Goal: Find specific page/section: Find specific page/section

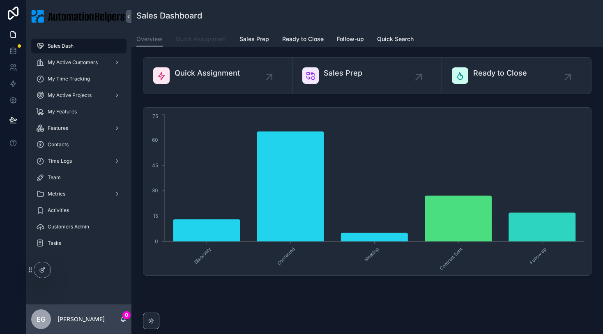
click at [213, 38] on span "Quick Assignment" at bounding box center [201, 39] width 51 height 8
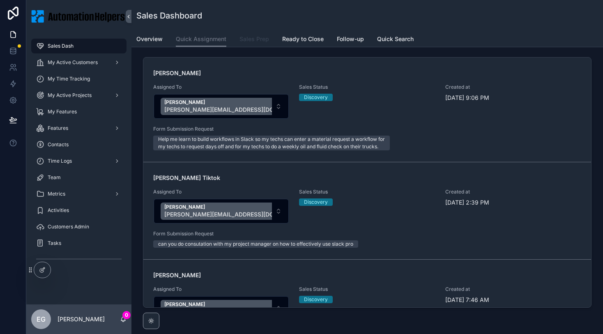
click at [256, 41] on span "Sales Prep" at bounding box center [255, 39] width 30 height 8
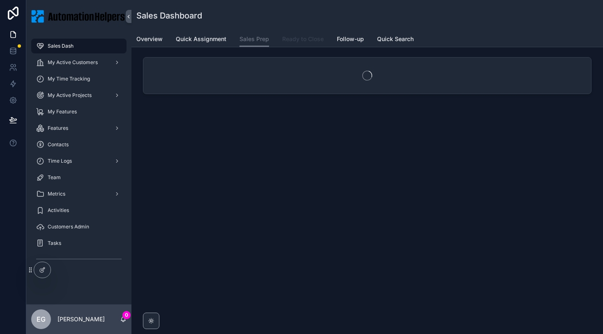
click at [292, 42] on span "Ready to Close" at bounding box center [303, 39] width 42 height 8
click at [342, 40] on span "Follow-up" at bounding box center [350, 39] width 27 height 8
